Goal: Download file/media

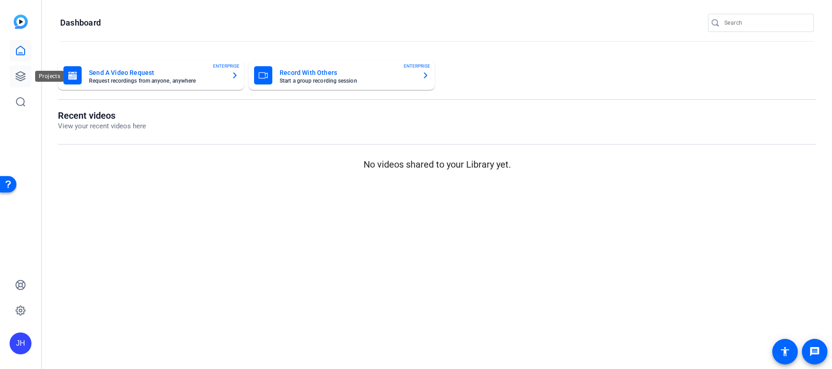
click at [22, 77] on icon at bounding box center [20, 76] width 9 height 9
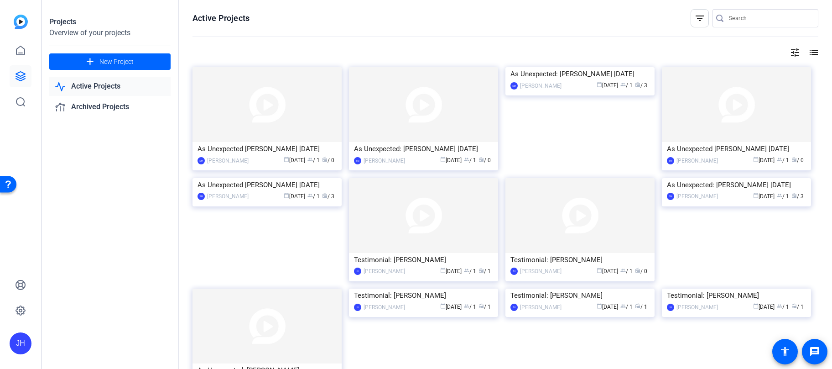
click at [774, 16] on input "Search" at bounding box center [770, 18] width 82 height 11
type input "madison"
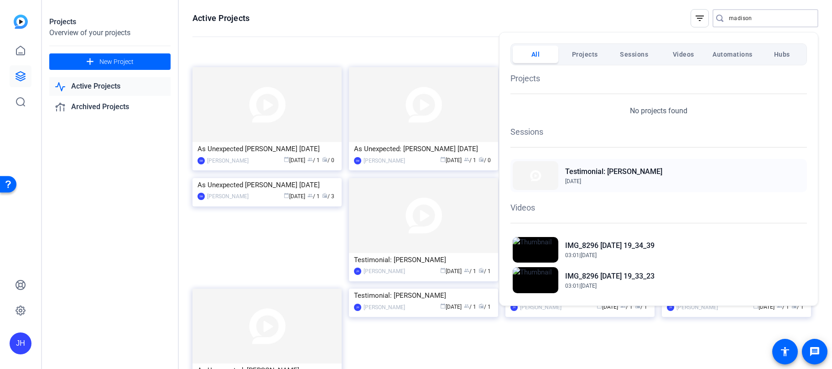
click at [613, 180] on span "[DATE]" at bounding box center [613, 181] width 97 height 8
click at [652, 250] on h2 "IMG_8296 2025-07-02 19_34_39" at bounding box center [609, 245] width 89 height 11
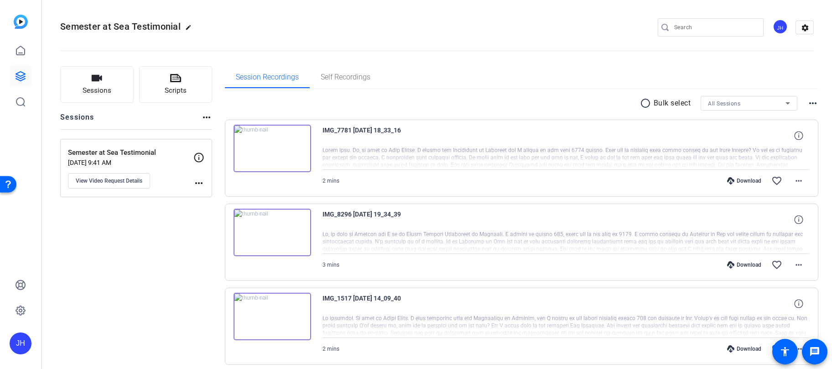
click at [403, 235] on div at bounding box center [566, 241] width 488 height 23
click at [262, 227] on img at bounding box center [273, 231] width 78 height 47
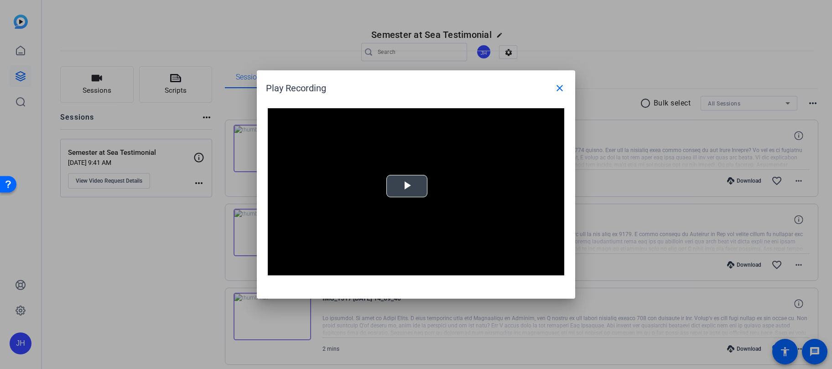
click at [407, 186] on span "Video Player" at bounding box center [407, 186] width 0 height 0
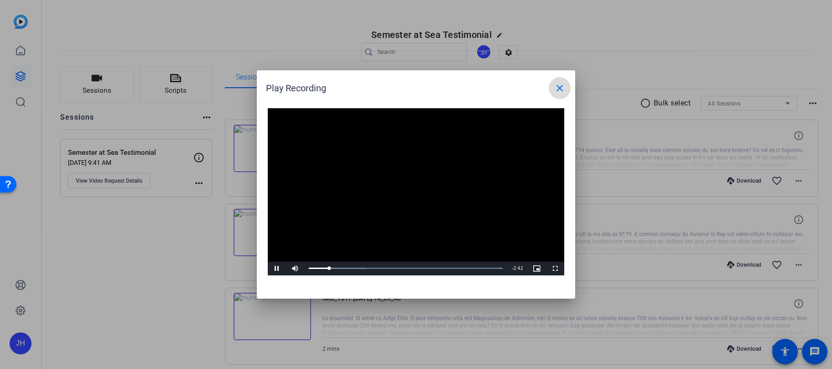
click at [554, 87] on mat-icon "close" at bounding box center [559, 88] width 11 height 11
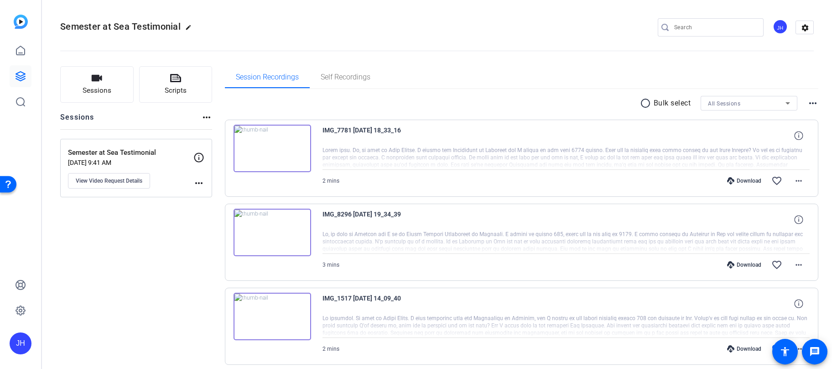
click at [735, 264] on div "Download" at bounding box center [743, 264] width 43 height 7
click at [668, 24] on icon at bounding box center [664, 27] width 7 height 9
paste input "Eliza Wenger"
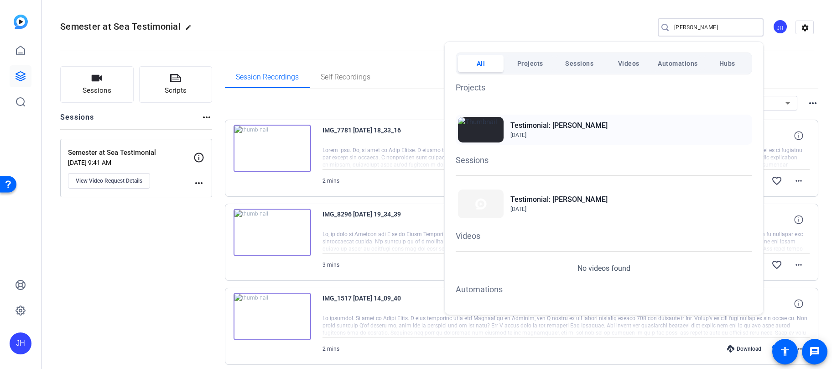
type input "Eliza Wenger"
click at [554, 128] on h2 "Testimonial: Eliza Wenger" at bounding box center [558, 125] width 97 height 11
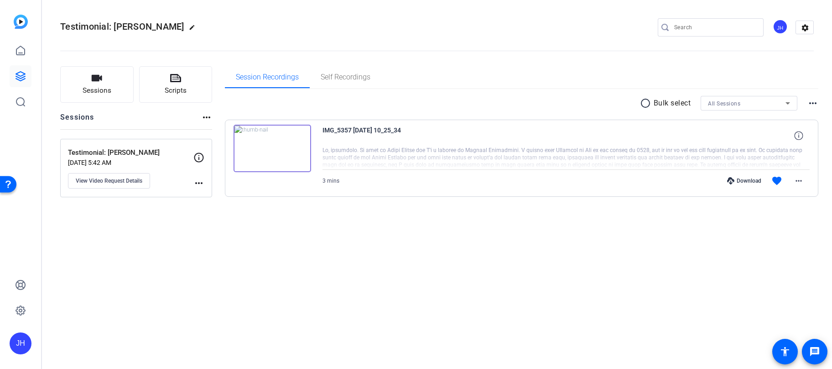
click at [738, 182] on div "Download" at bounding box center [743, 180] width 43 height 7
click at [522, 140] on div "IMG_5357 2025-06-04 10_25_34" at bounding box center [566, 136] width 488 height 22
click at [539, 154] on div at bounding box center [566, 157] width 488 height 23
click at [691, 26] on input "Search" at bounding box center [715, 27] width 82 height 11
paste input "Tema Dlamini"
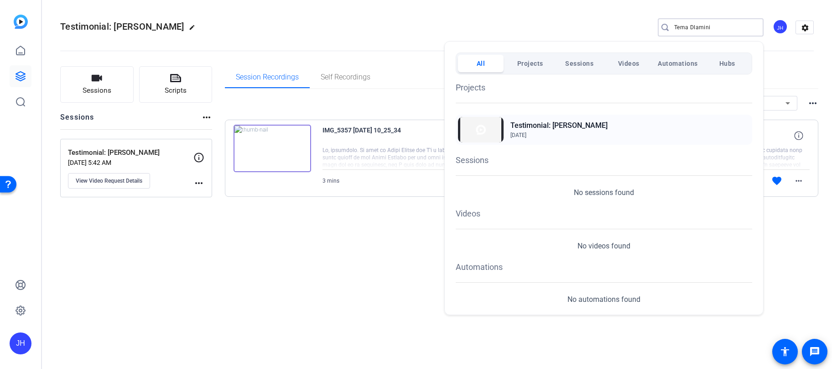
type input "Tema Dlamini"
click at [565, 126] on h2 "Testimonial: [PERSON_NAME]" at bounding box center [558, 125] width 97 height 11
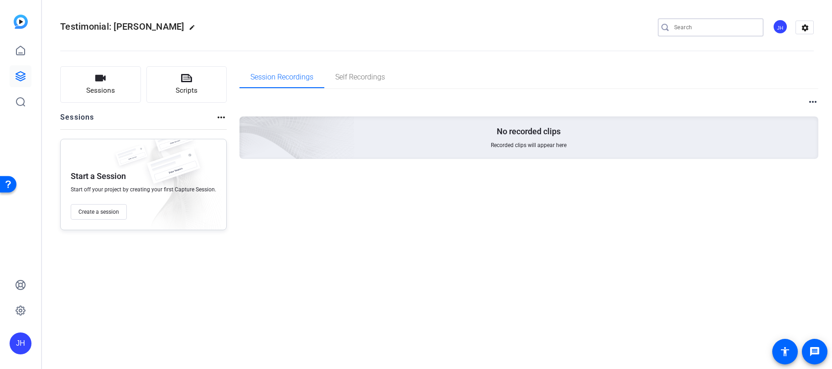
click at [694, 27] on input "Search" at bounding box center [715, 27] width 82 height 11
paste input "Tema Dlamini"
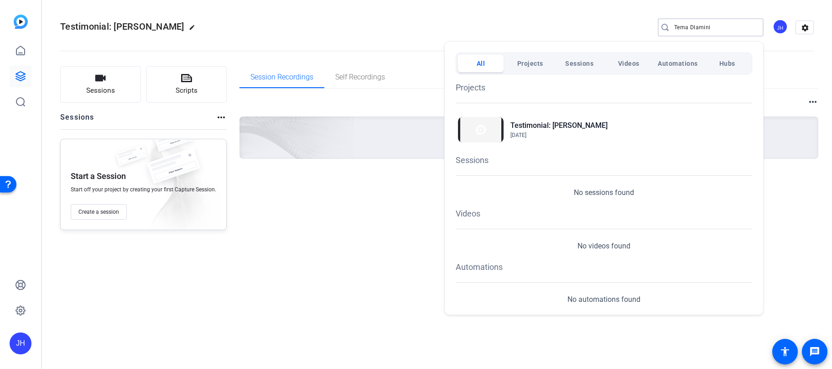
click at [689, 26] on div at bounding box center [416, 184] width 832 height 369
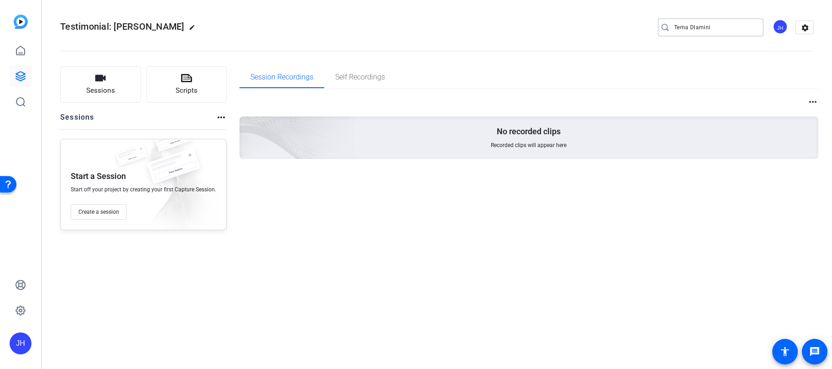
drag, startPoint x: 691, startPoint y: 27, endPoint x: 738, endPoint y: 26, distance: 47.0
click at [738, 26] on input "Tema Dlamini" at bounding box center [715, 27] width 82 height 11
type input "Tema"
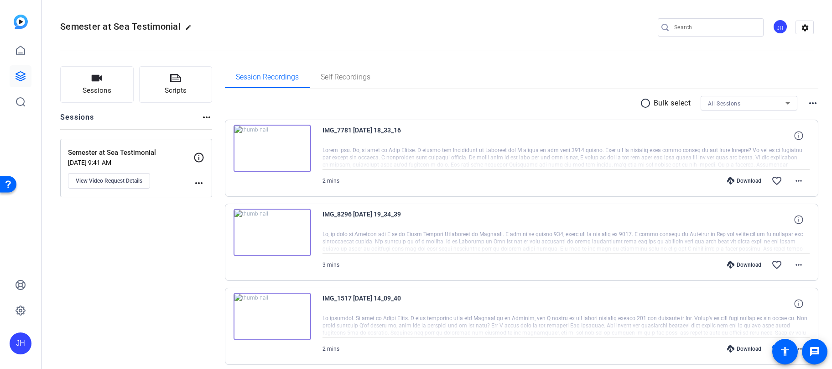
click at [356, 156] on div at bounding box center [566, 157] width 488 height 23
click at [265, 147] on img at bounding box center [273, 148] width 78 height 47
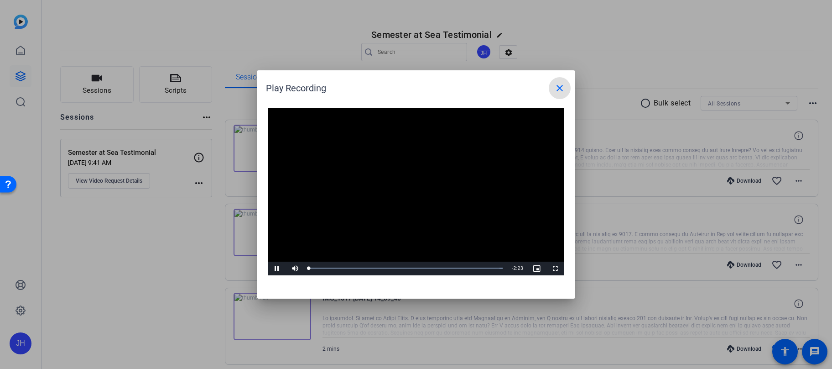
click at [422, 180] on video "Video Player" at bounding box center [416, 191] width 296 height 167
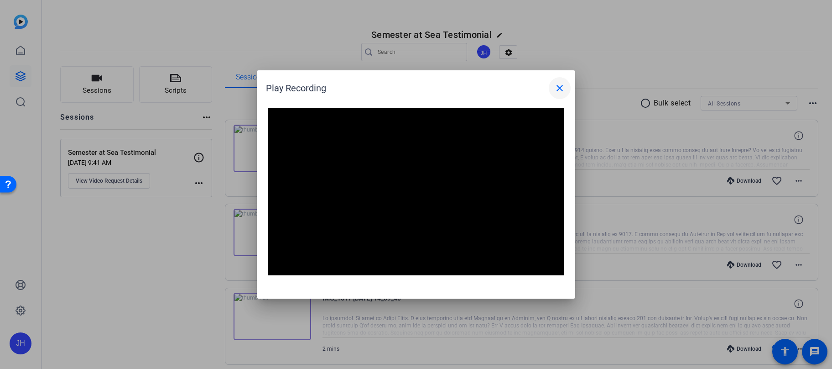
click at [561, 90] on mat-icon "close" at bounding box center [559, 88] width 11 height 11
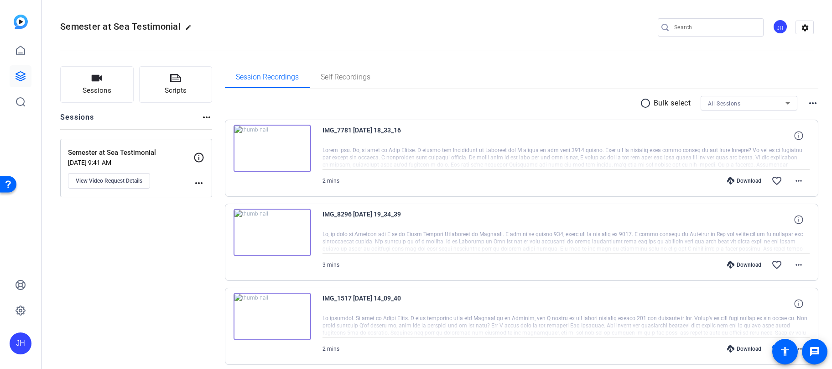
click at [752, 180] on div "Download" at bounding box center [743, 180] width 43 height 7
